Goal: Navigation & Orientation: Find specific page/section

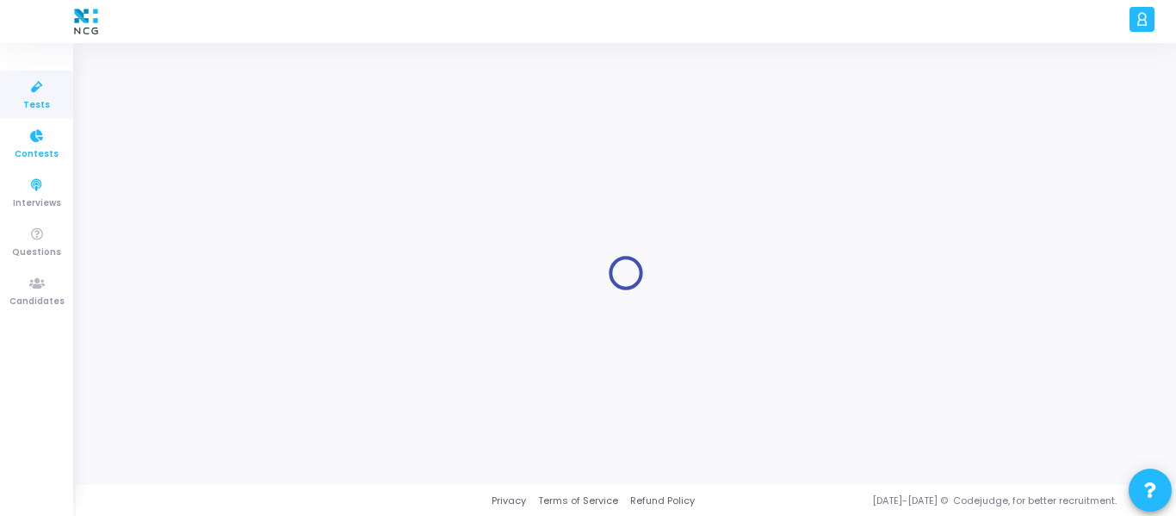
click at [47, 150] on span "Contests" at bounding box center [37, 154] width 44 height 15
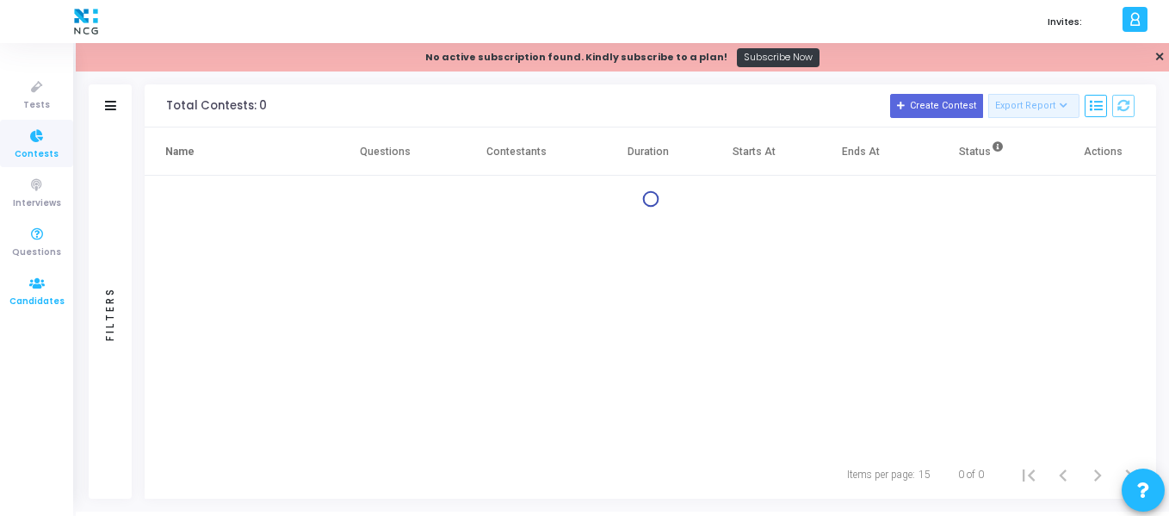
click at [28, 288] on icon at bounding box center [37, 284] width 36 height 22
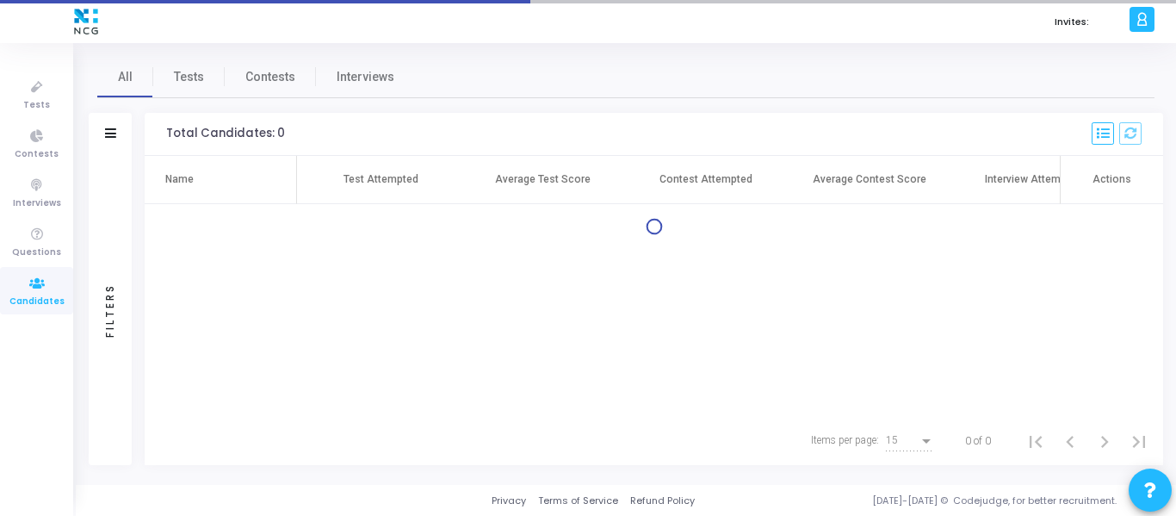
click at [427, 331] on div "Name Test Attempted Average Test Score Contest Attempted Average Contest Score …" at bounding box center [654, 286] width 1019 height 261
click at [178, 79] on span "Tests" at bounding box center [189, 77] width 30 height 18
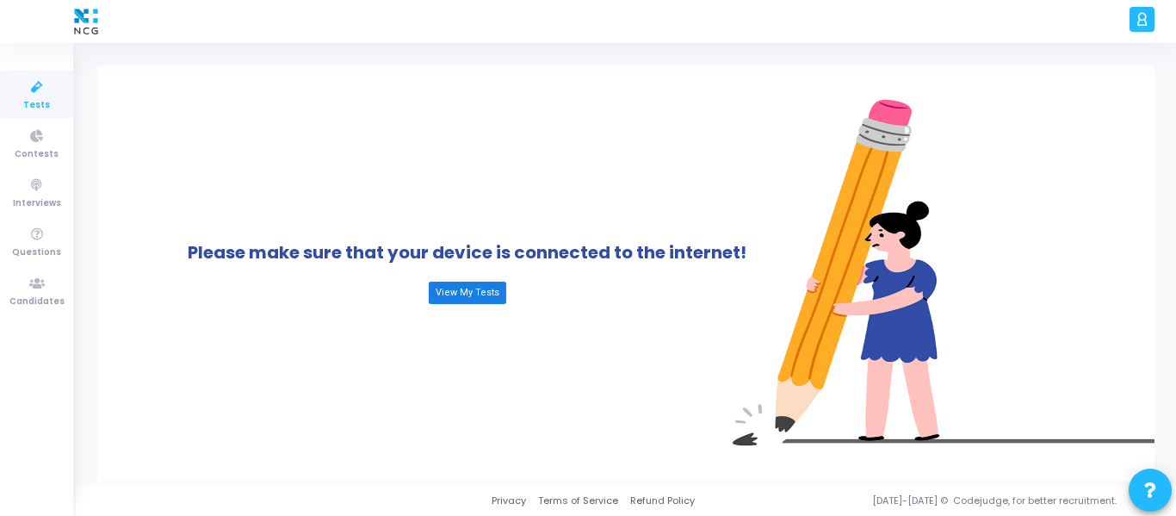
click at [468, 294] on link "View My Tests" at bounding box center [467, 293] width 77 height 22
click at [468, 302] on link "View My Tests" at bounding box center [467, 293] width 77 height 22
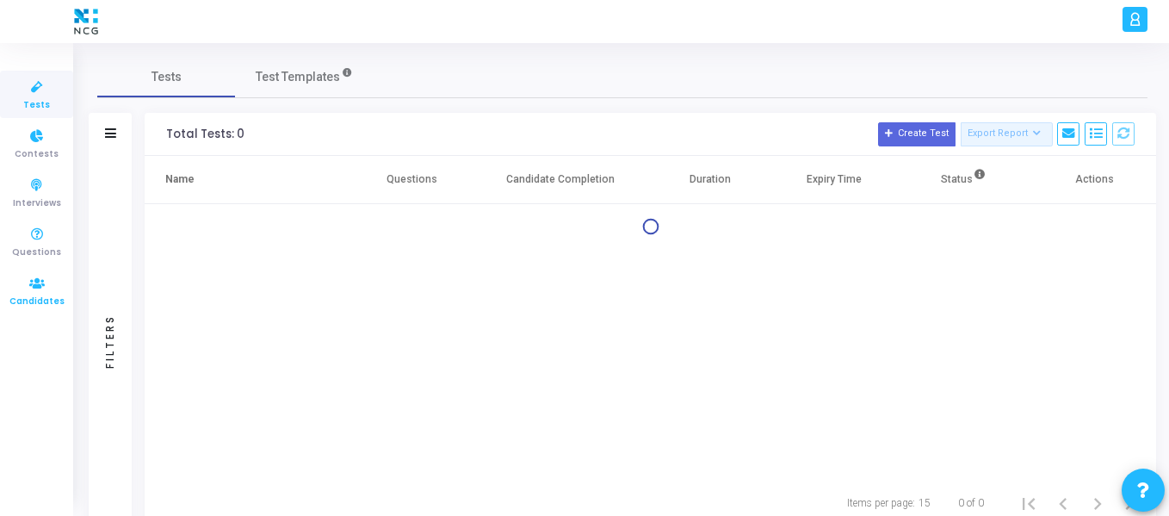
click at [30, 288] on icon at bounding box center [37, 284] width 36 height 22
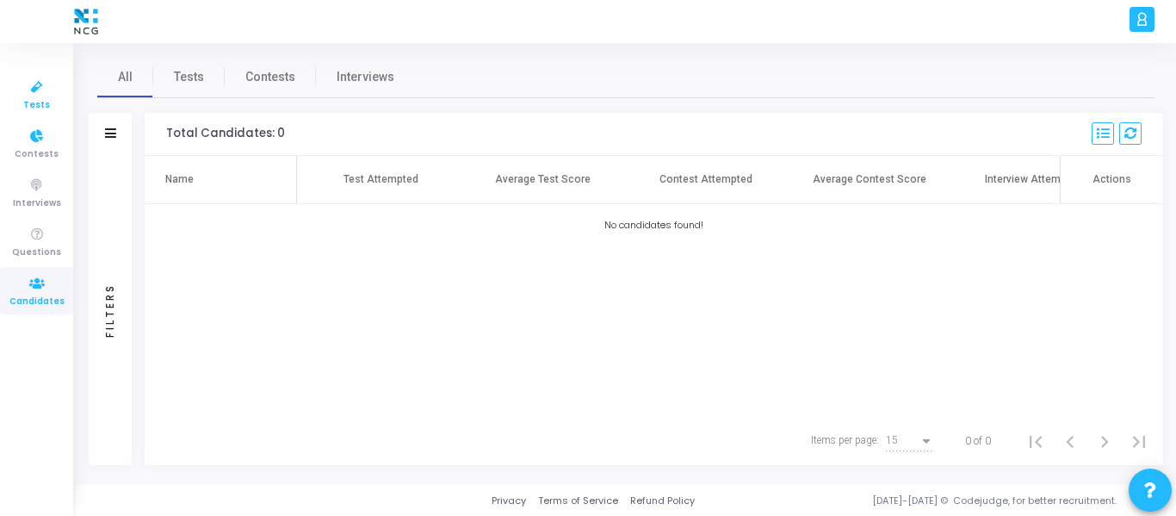
click at [41, 106] on span "Tests" at bounding box center [36, 105] width 27 height 15
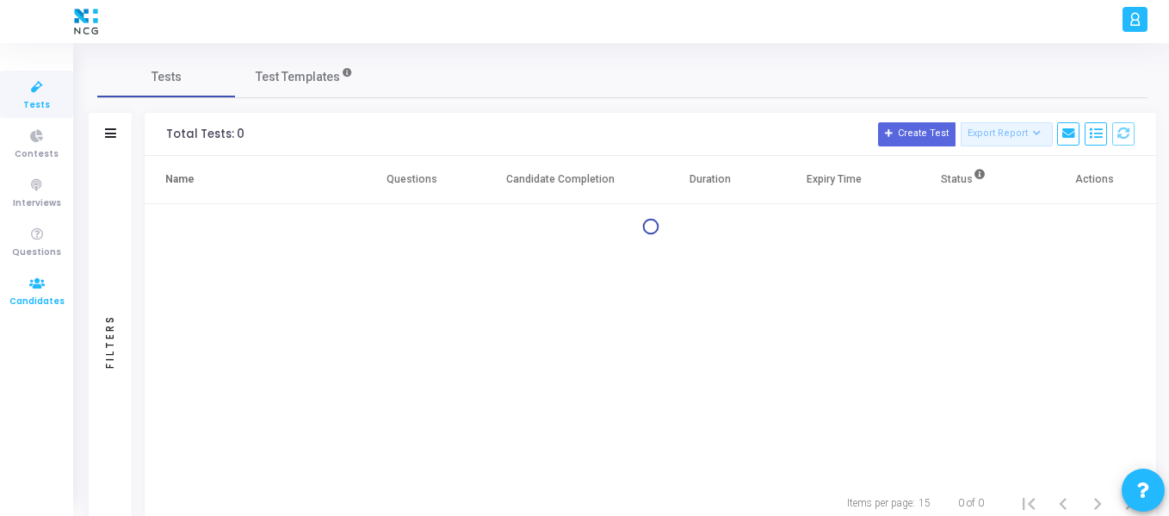
drag, startPoint x: 46, startPoint y: 283, endPoint x: 57, endPoint y: 258, distance: 27.0
click at [46, 283] on icon at bounding box center [37, 284] width 36 height 22
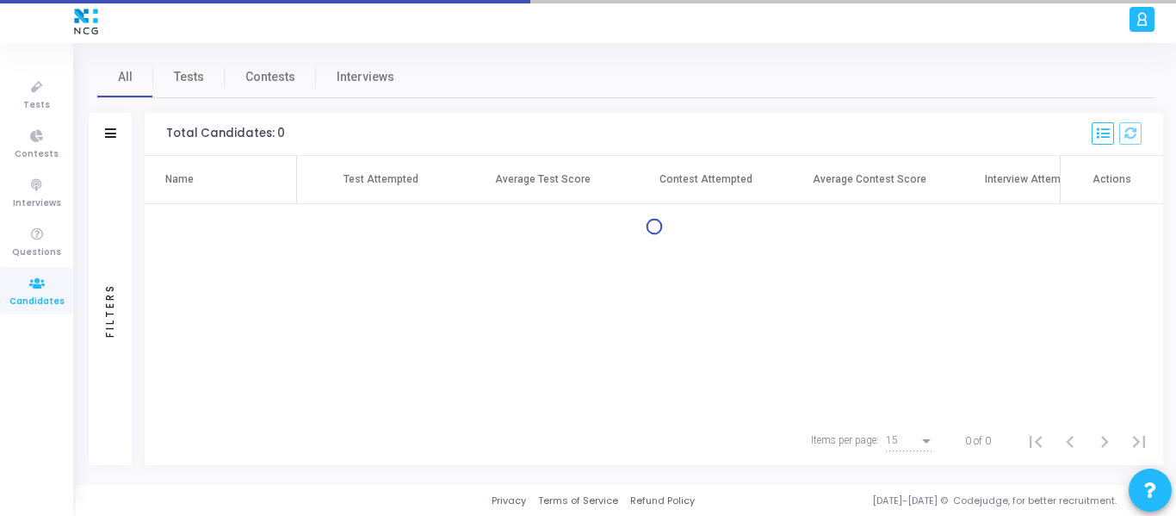
click at [120, 136] on div "Filters" at bounding box center [110, 134] width 43 height 43
